Goal: Check status

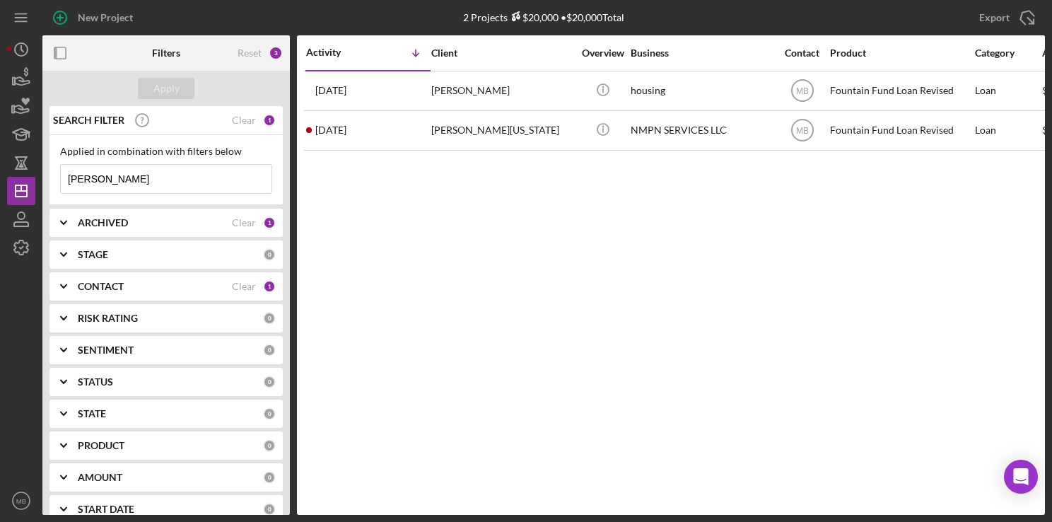
click at [203, 181] on input "[PERSON_NAME]" at bounding box center [166, 179] width 211 height 28
type input "d"
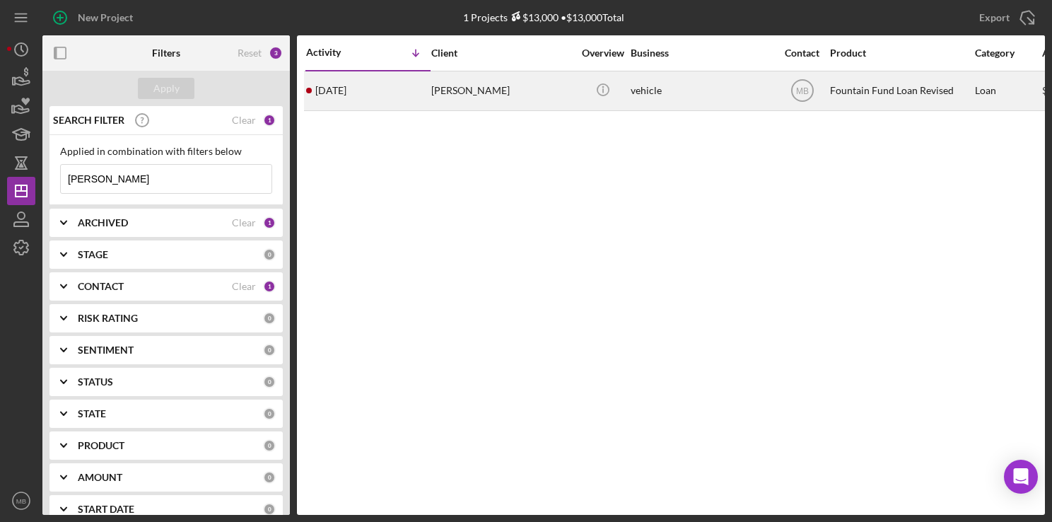
type input "[PERSON_NAME]"
click at [501, 90] on div "[PERSON_NAME]" at bounding box center [501, 90] width 141 height 37
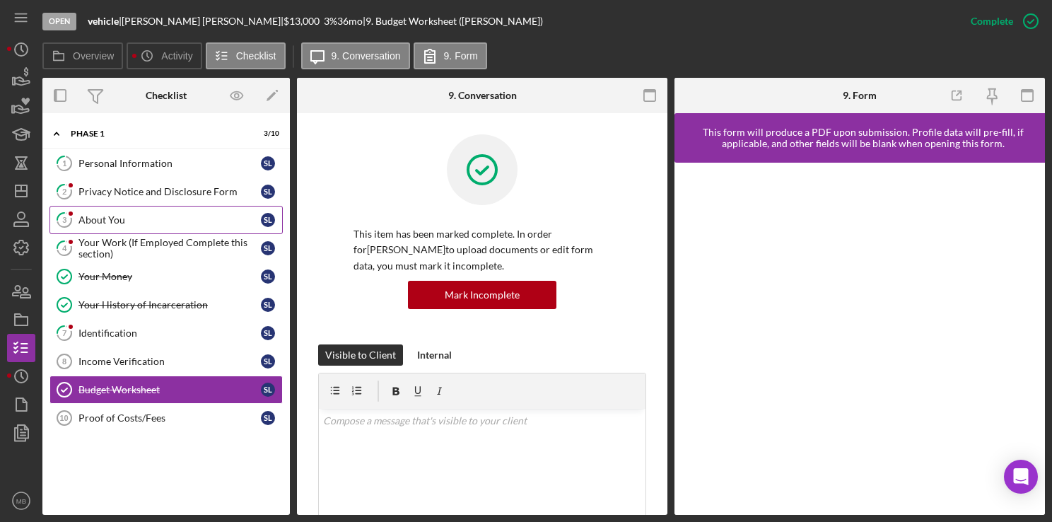
click at [168, 214] on div "About You" at bounding box center [169, 219] width 182 height 11
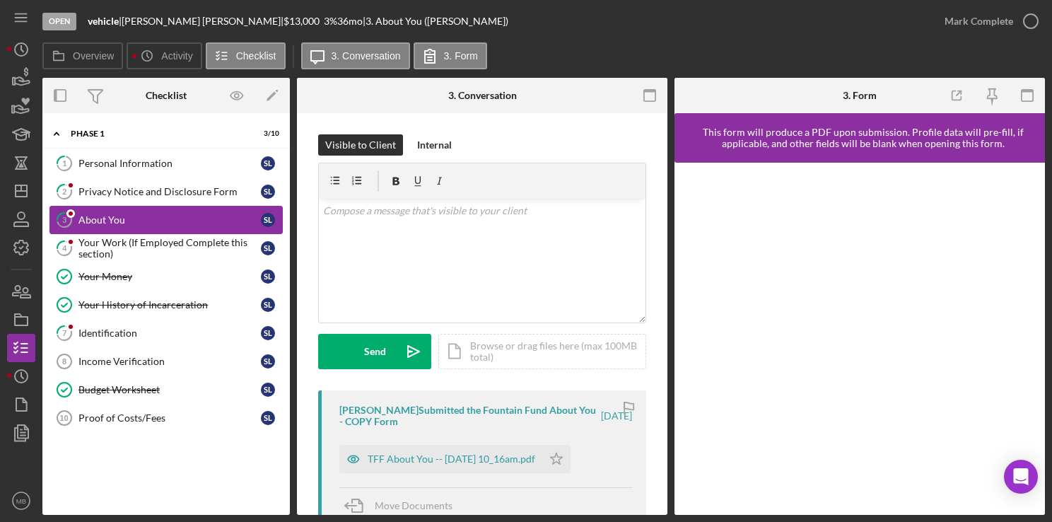
click at [501, 469] on div "TFF About You -- [DATE] 10_16am.pdf" at bounding box center [440, 459] width 203 height 28
